Goal: Find specific page/section

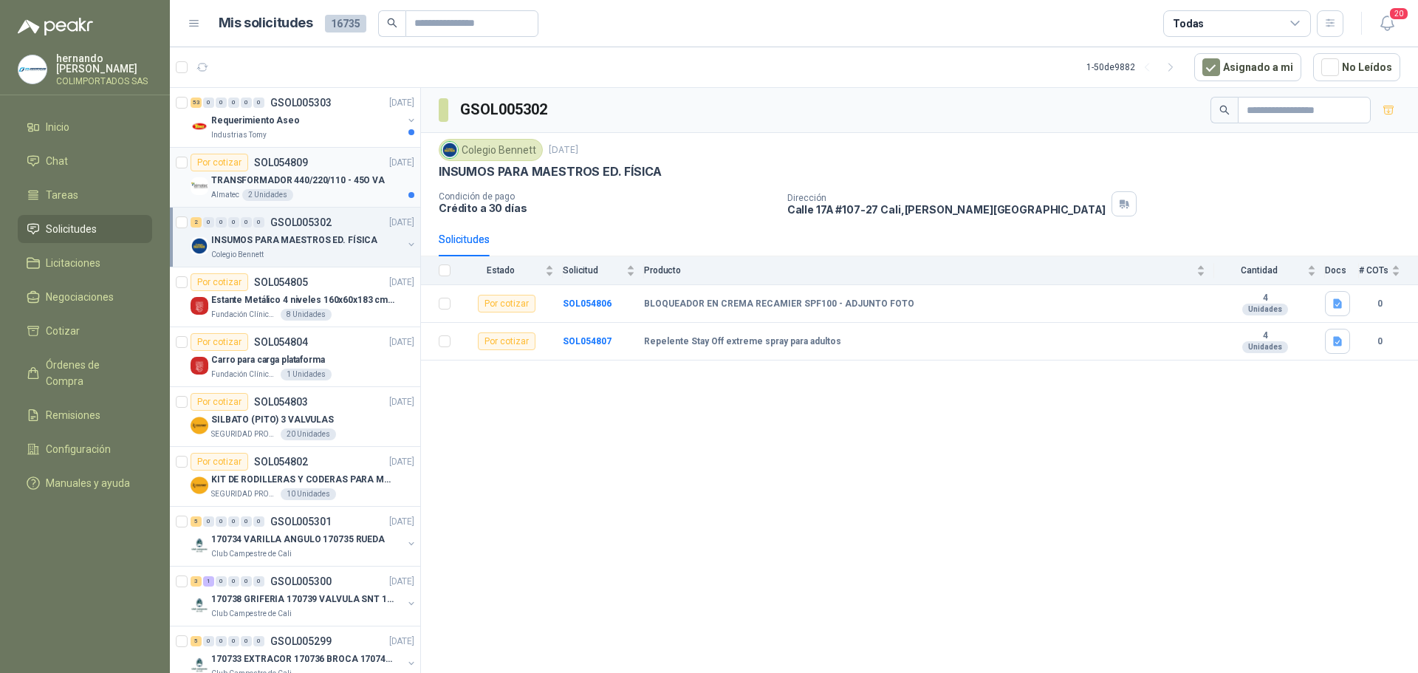
click at [326, 183] on p "TRANSFORMADOR 440/220/110 - 45O VA" at bounding box center [298, 181] width 174 height 14
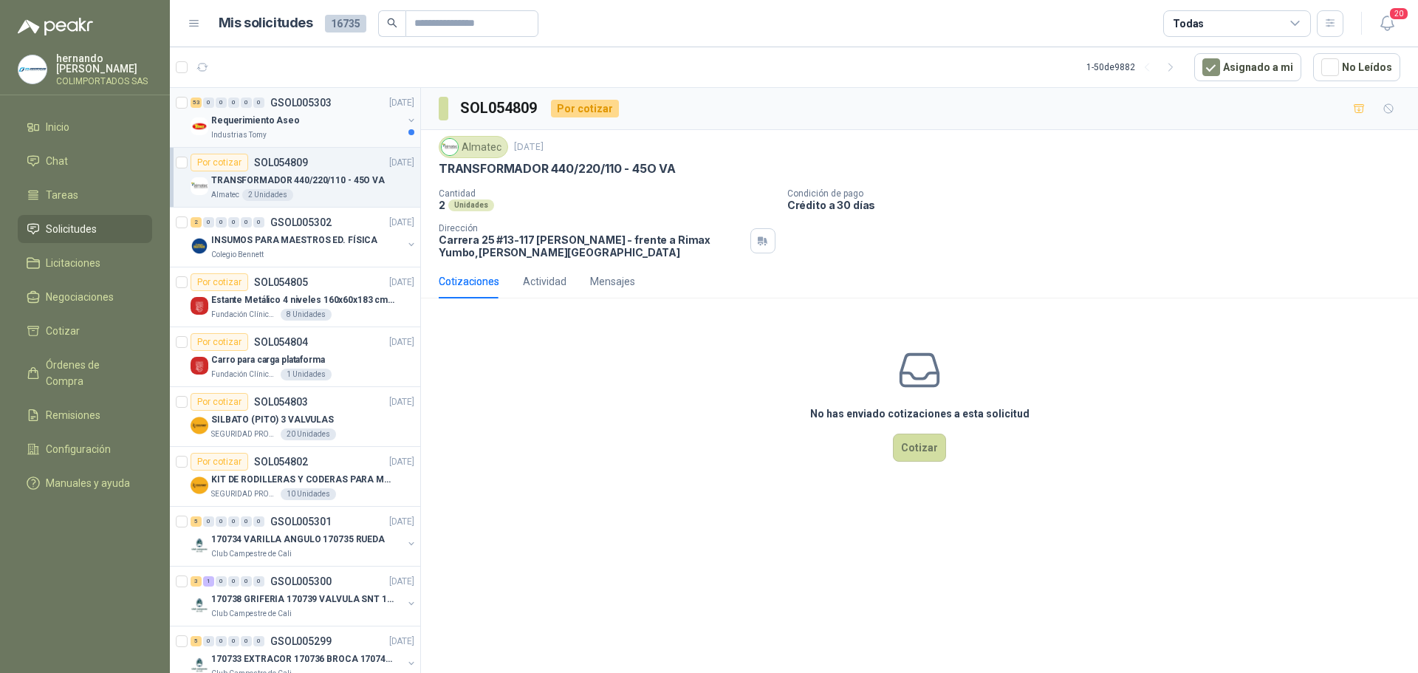
click at [326, 122] on div "Requerimiento Aseo" at bounding box center [306, 120] width 191 height 18
